Goal: Task Accomplishment & Management: Use online tool/utility

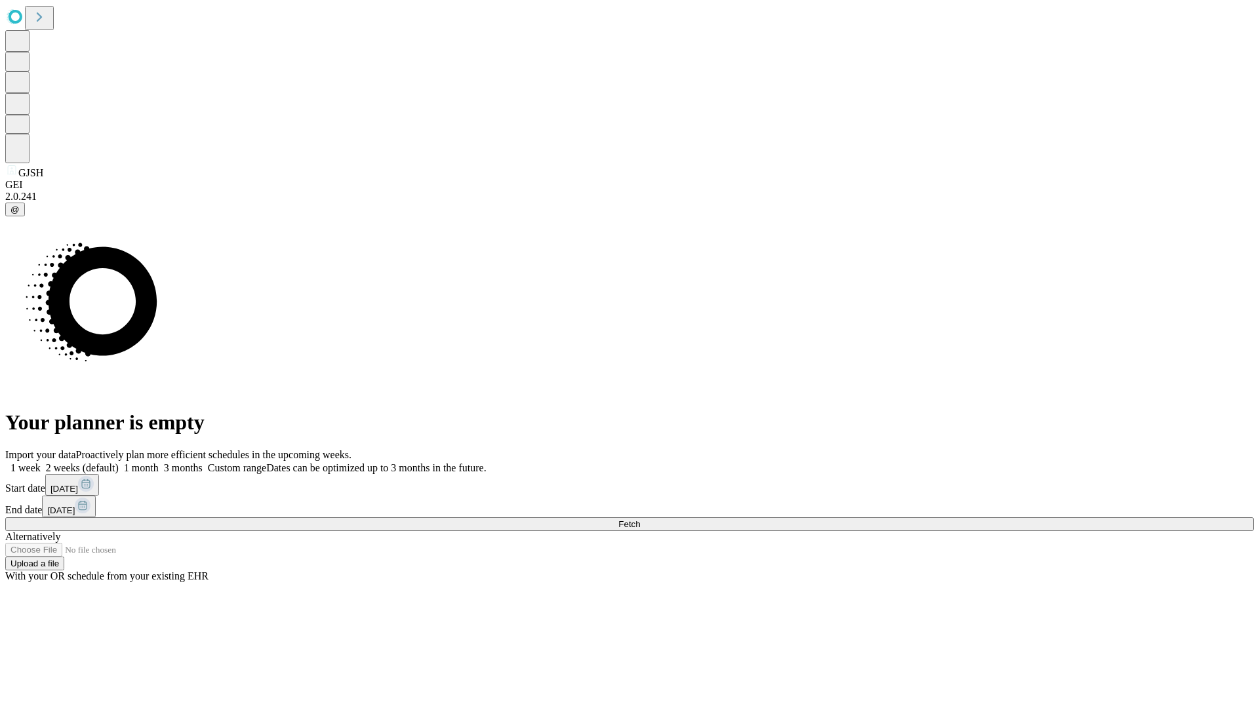
click at [640, 519] on span "Fetch" at bounding box center [629, 524] width 22 height 10
